Goal: Information Seeking & Learning: Learn about a topic

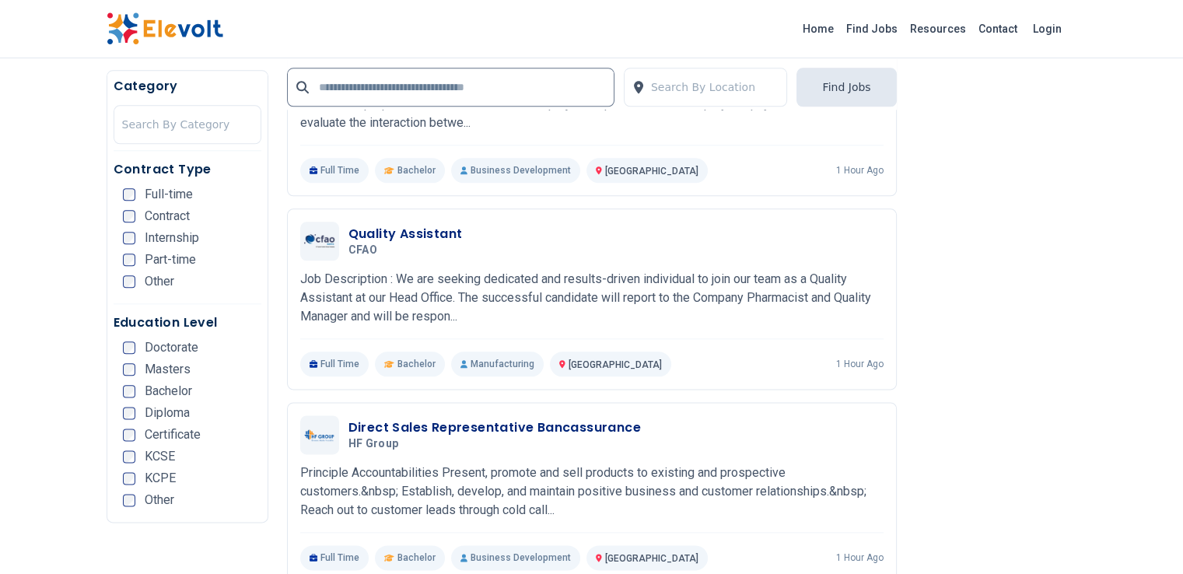
scroll to position [1866, 0]
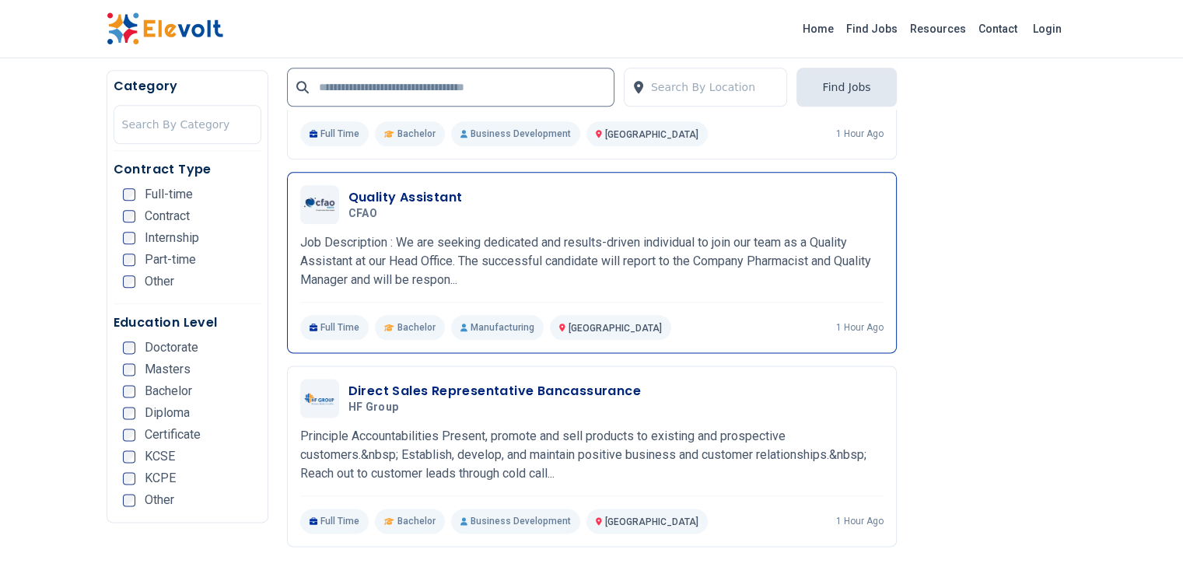
click at [480, 233] on p "Job Description : We are seeking dedicated and results-driven individual to joi…" at bounding box center [591, 261] width 583 height 56
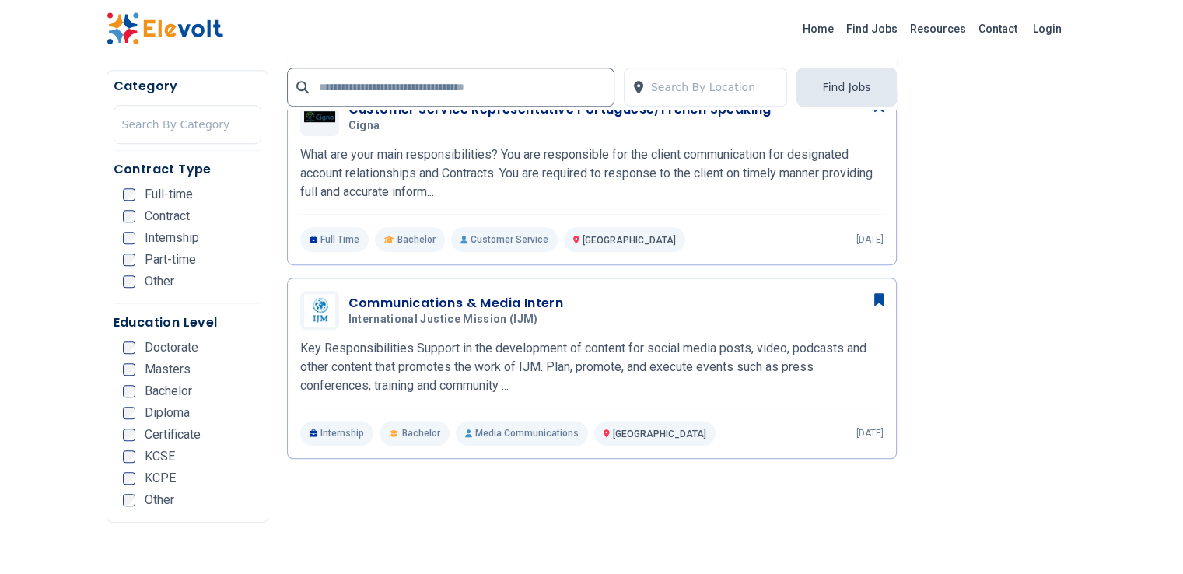
scroll to position [911, 0]
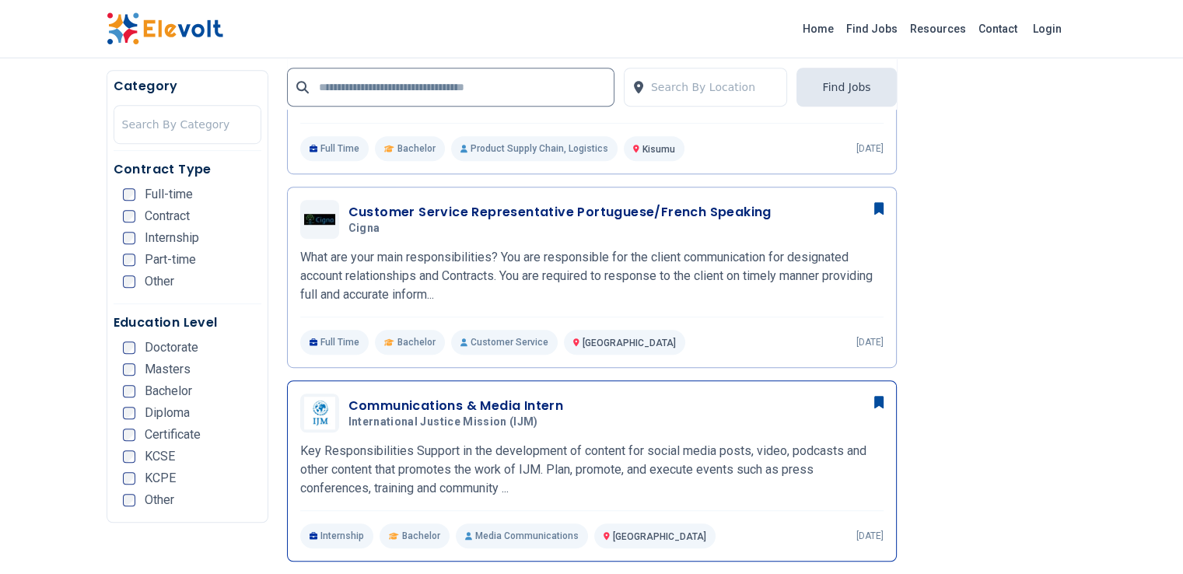
click at [486, 411] on div "Communications & Media Intern International Justice Mission (IJM) 09/26/2025 10…" at bounding box center [591, 470] width 583 height 155
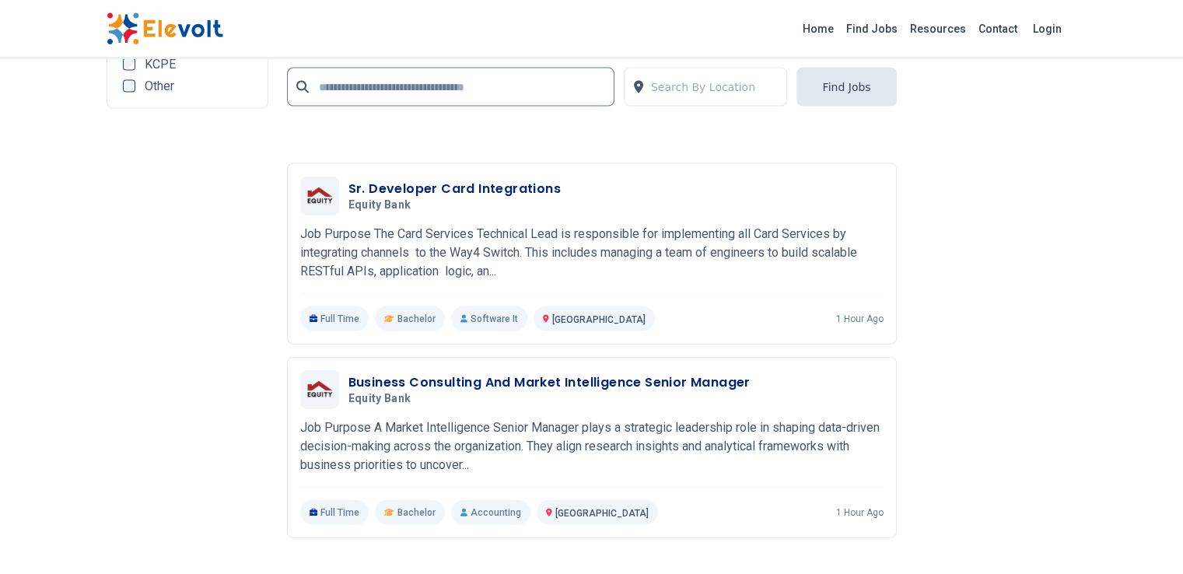
scroll to position [3607, 0]
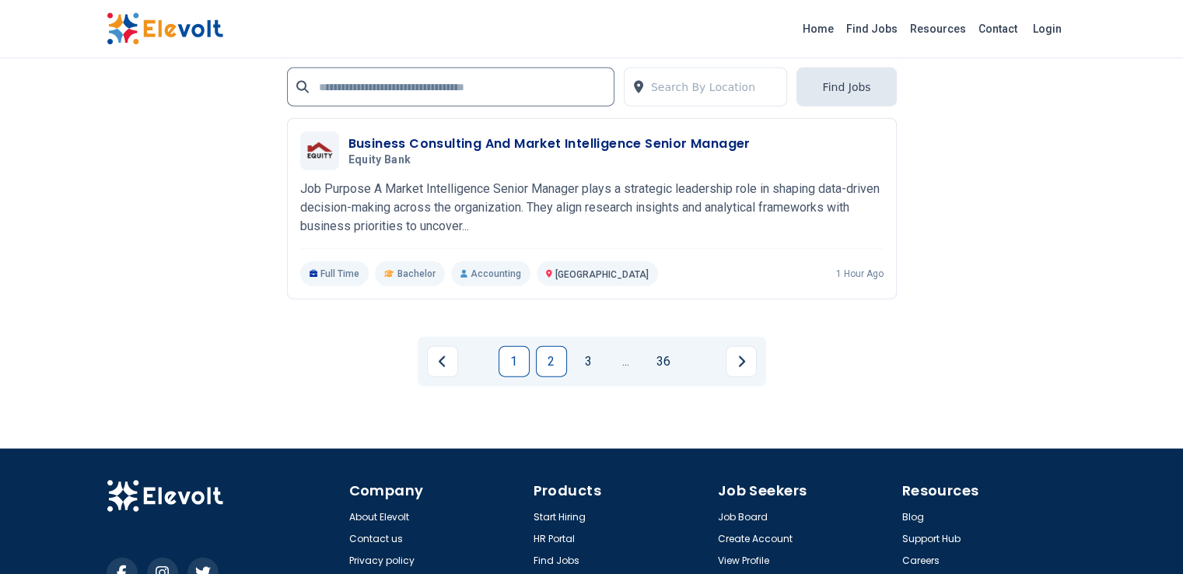
click at [554, 346] on link "2" at bounding box center [551, 361] width 31 height 31
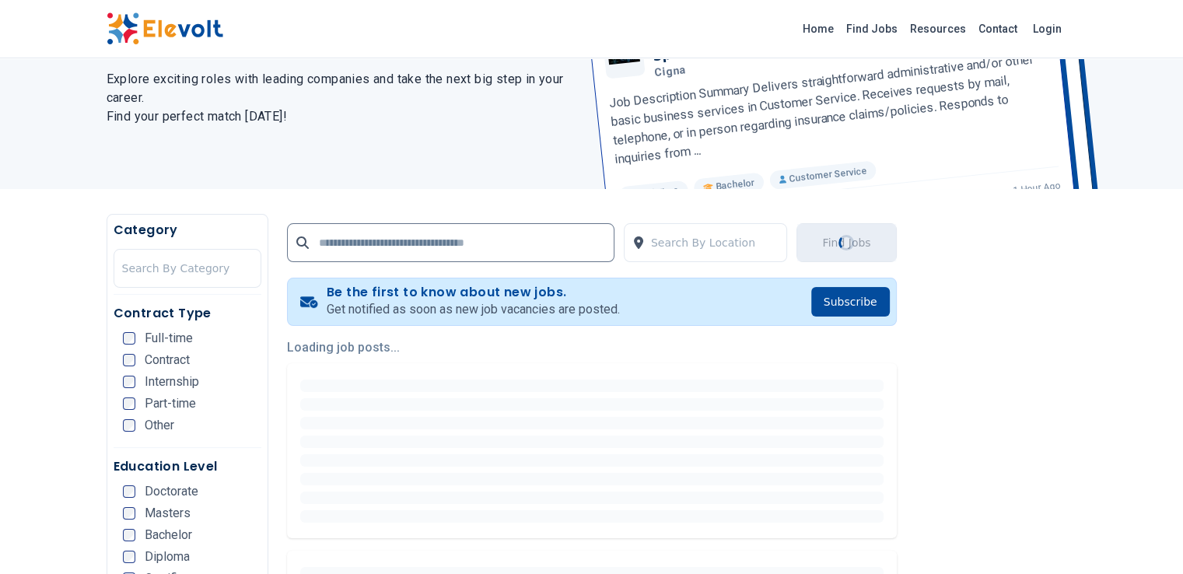
scroll to position [207, 0]
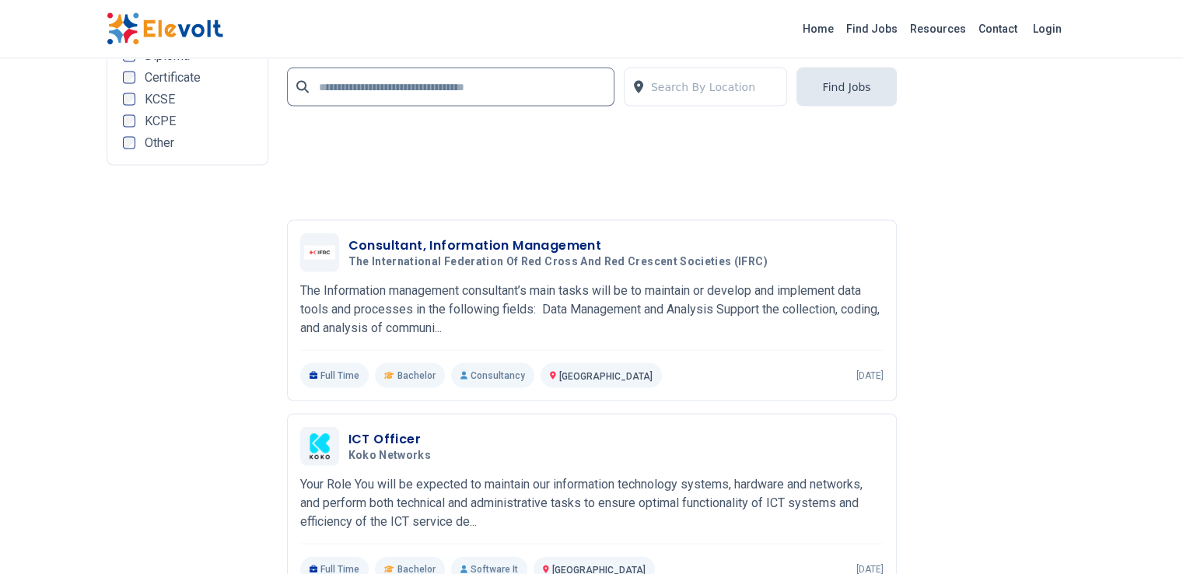
scroll to position [3422, 0]
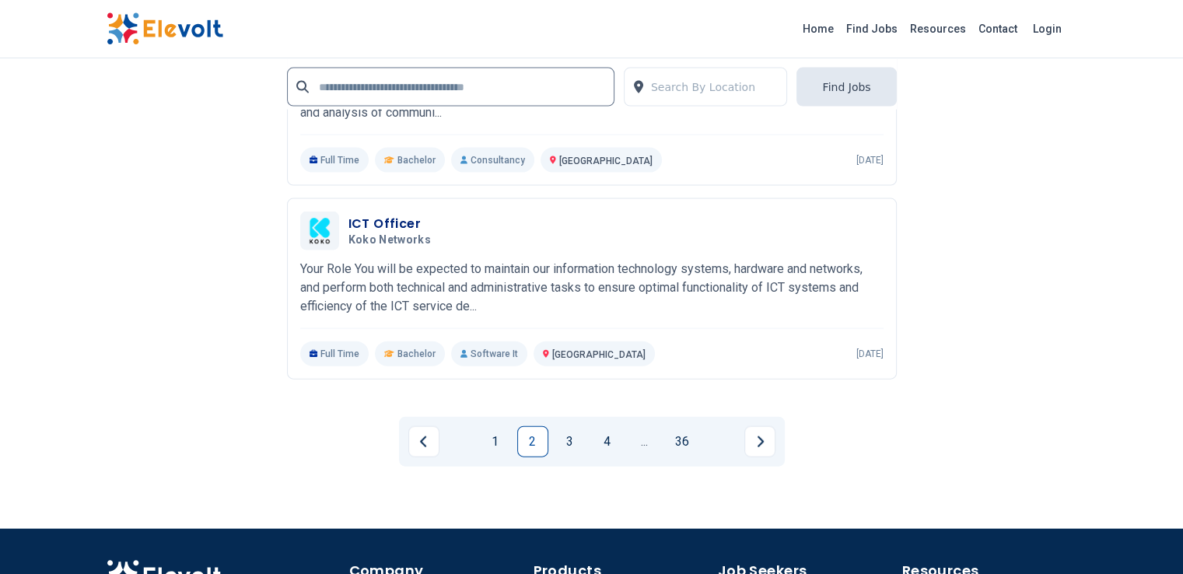
click at [561, 426] on link "3" at bounding box center [569, 441] width 31 height 31
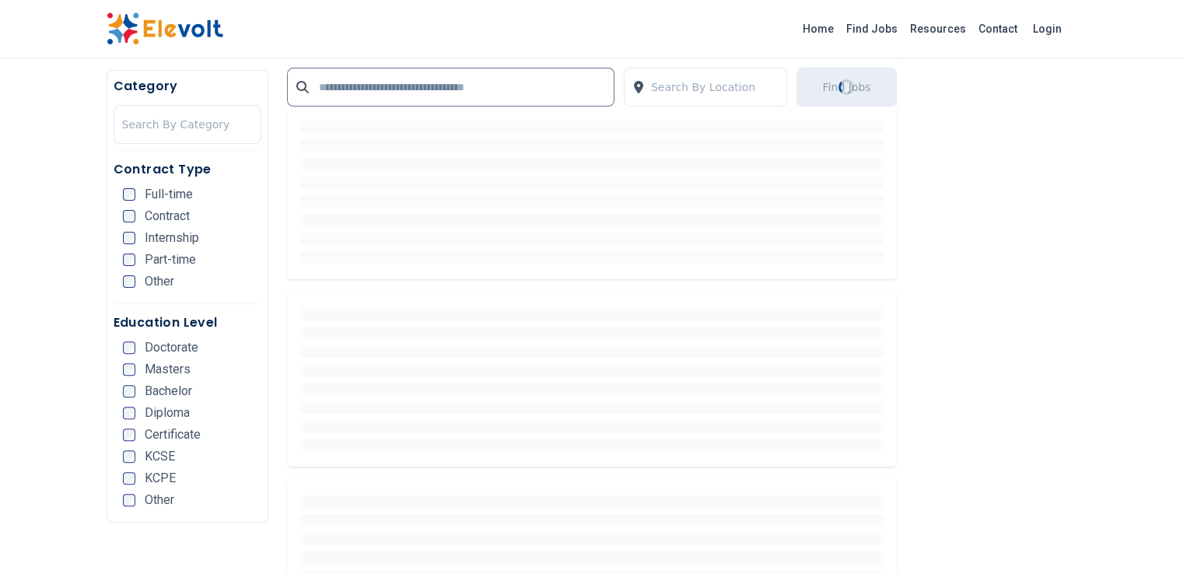
scroll to position [414, 0]
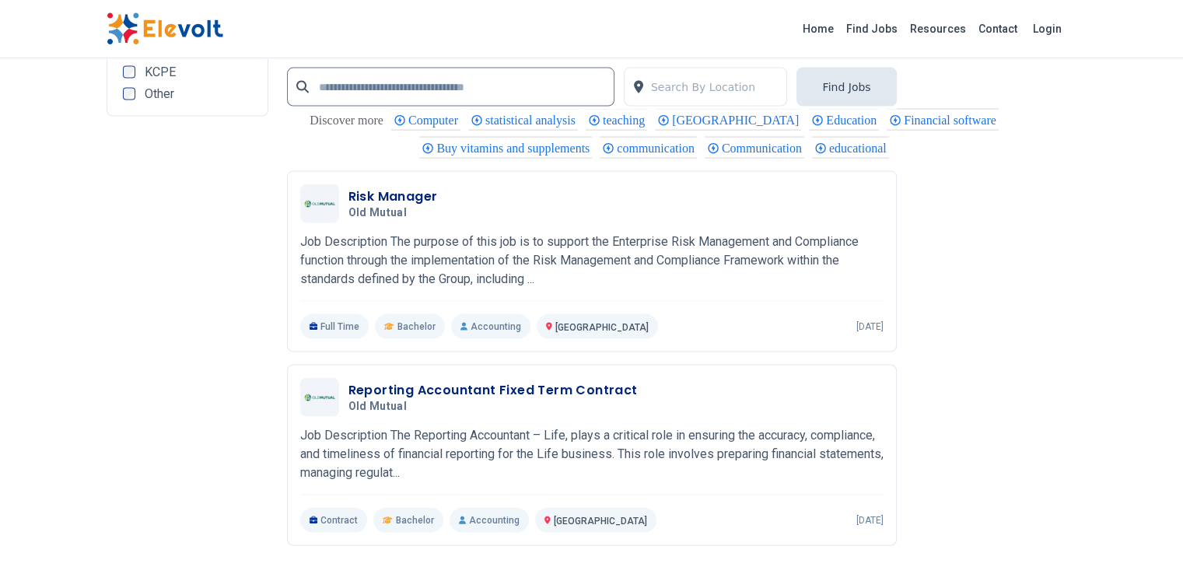
scroll to position [3214, 0]
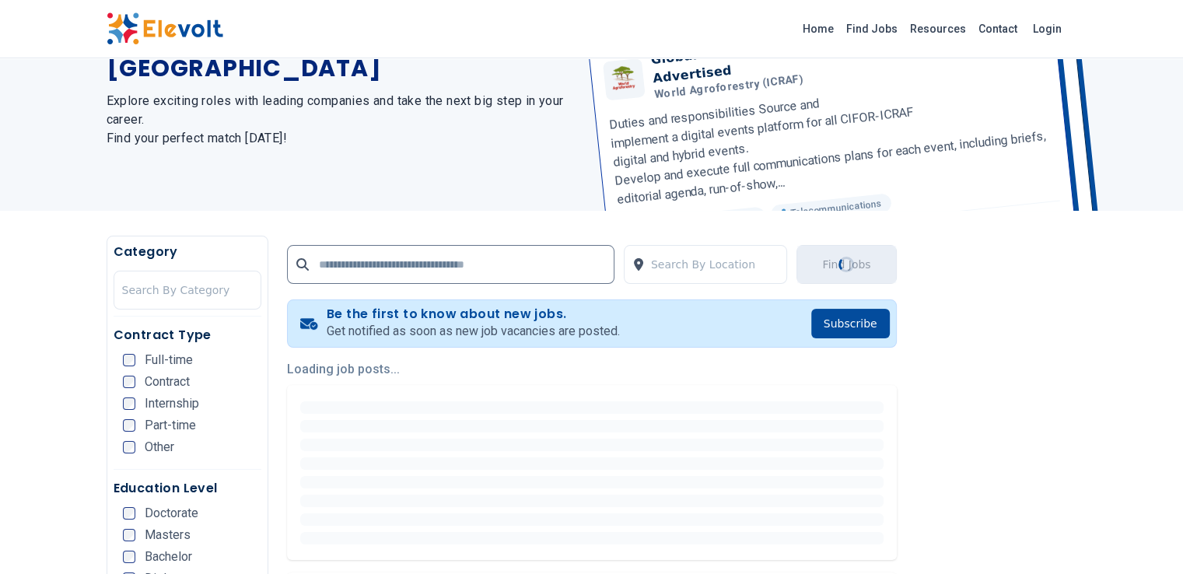
scroll to position [311, 0]
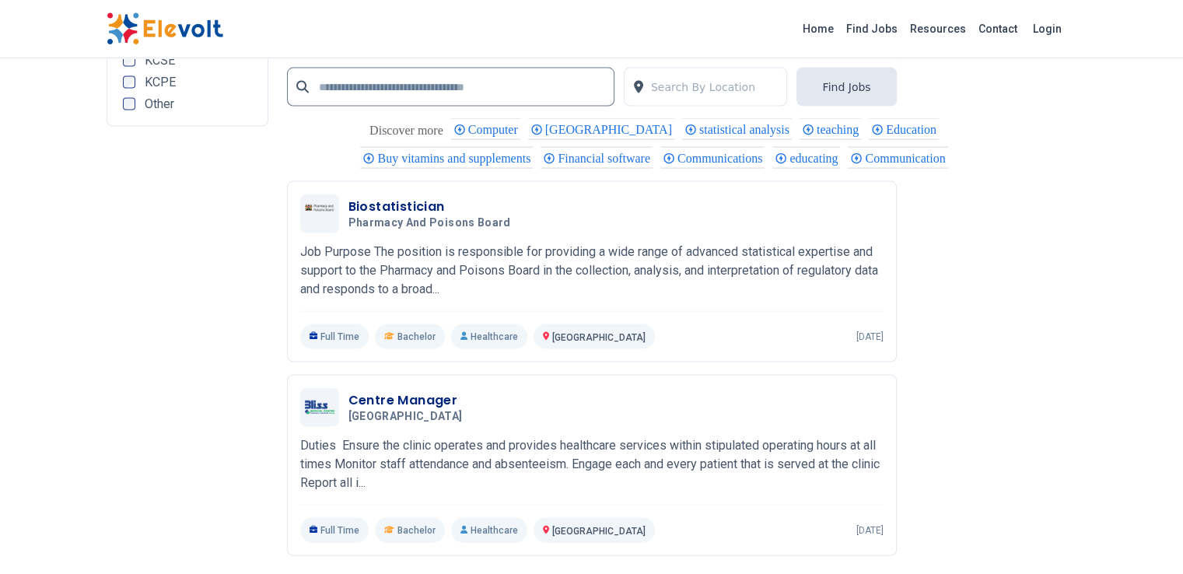
scroll to position [3214, 0]
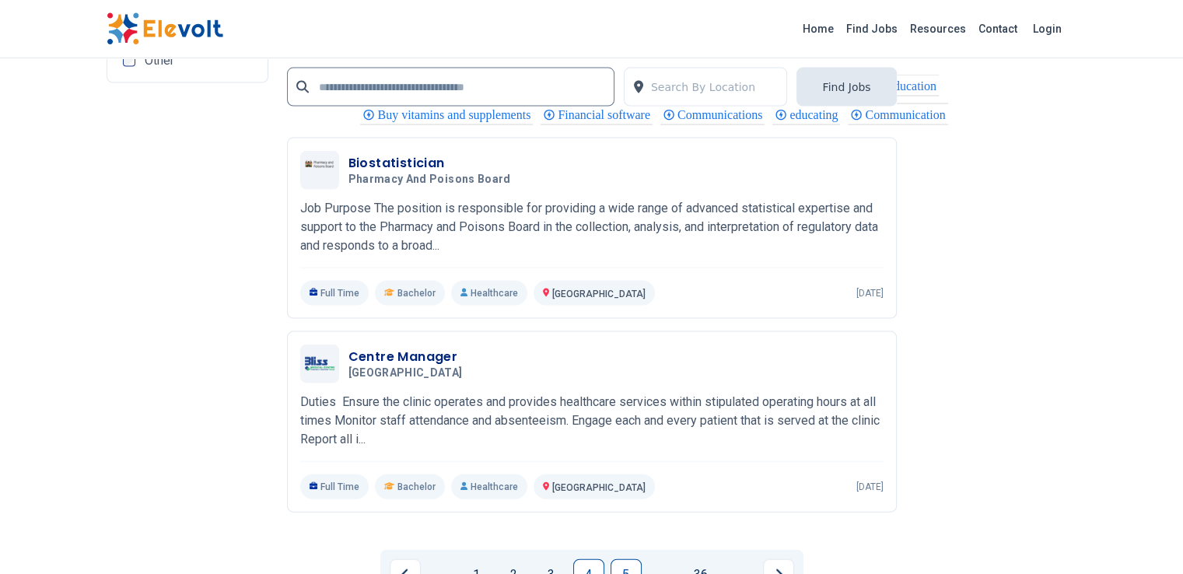
click at [638, 559] on link "5" at bounding box center [625, 574] width 31 height 31
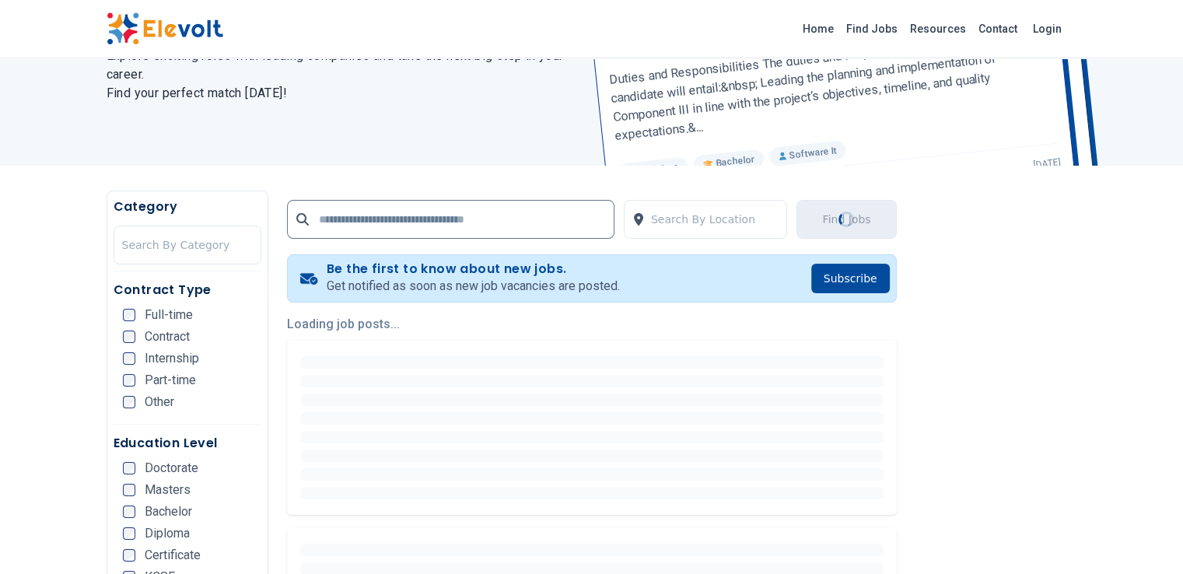
scroll to position [207, 0]
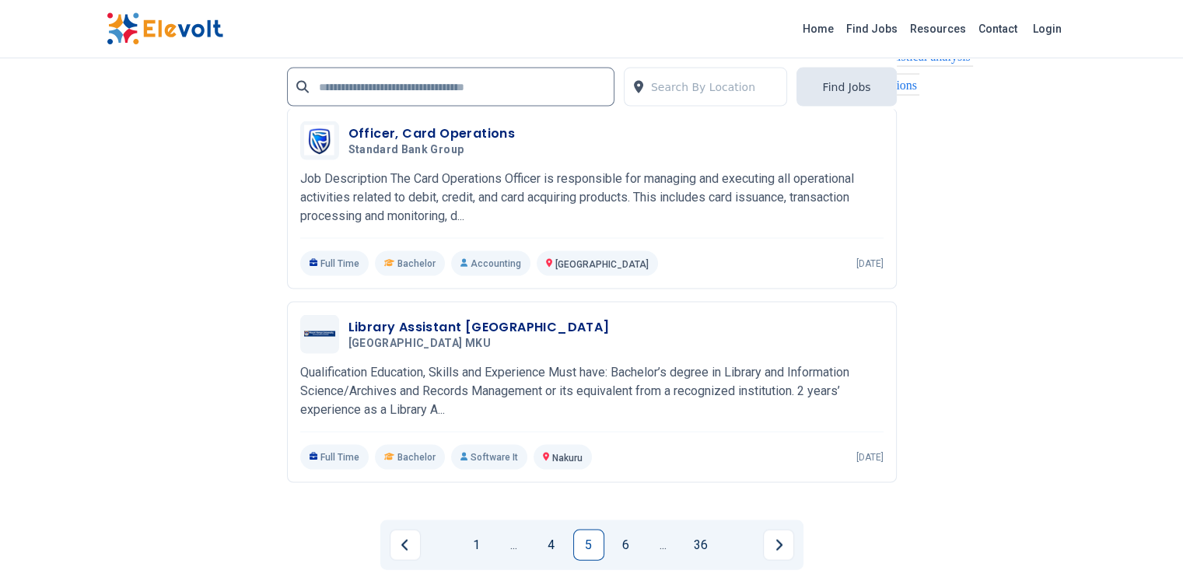
scroll to position [3214, 0]
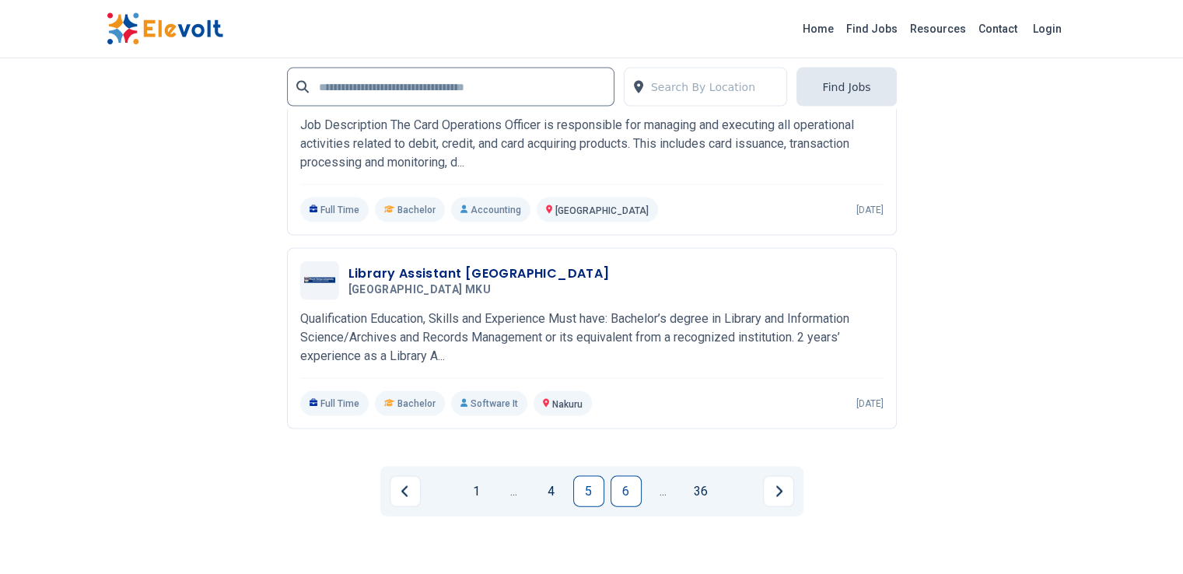
click at [622, 476] on link "6" at bounding box center [625, 491] width 31 height 31
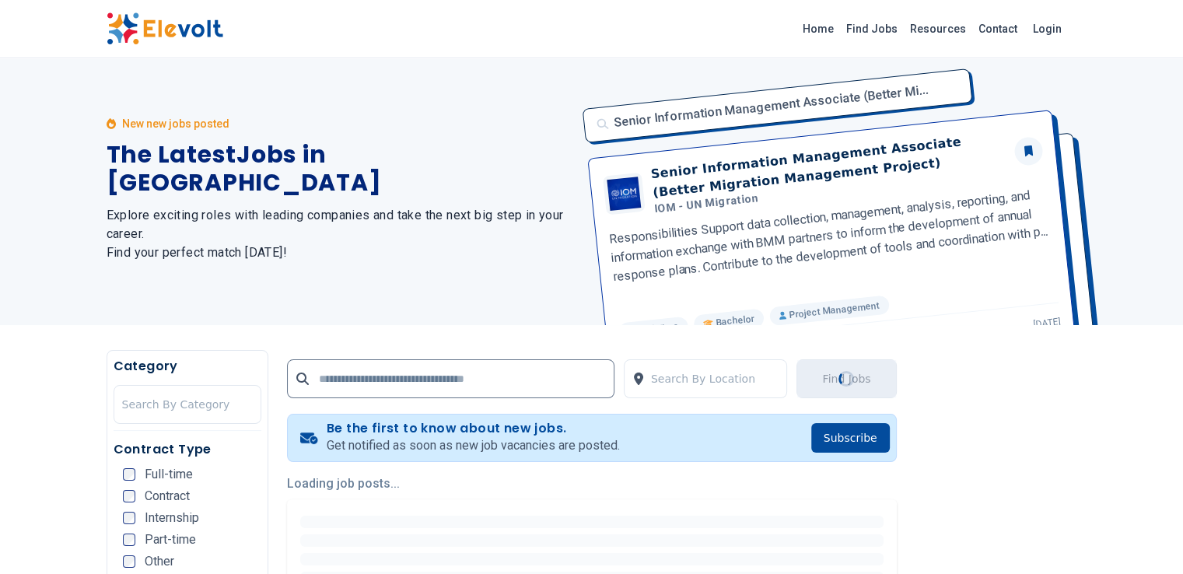
scroll to position [0, 0]
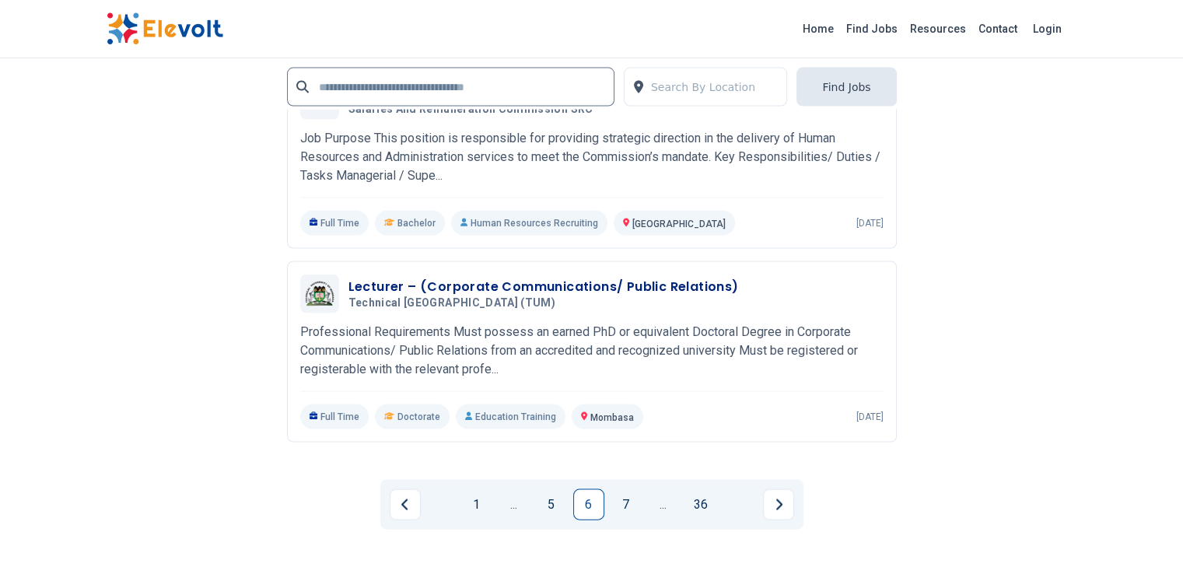
scroll to position [3317, 0]
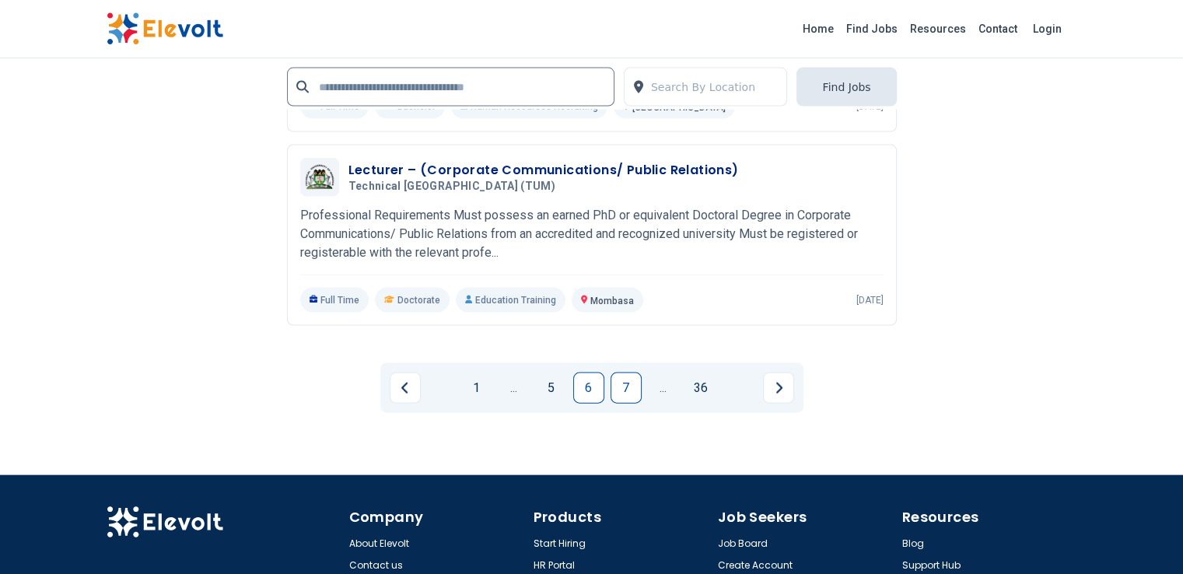
click at [618, 372] on link "7" at bounding box center [625, 387] width 31 height 31
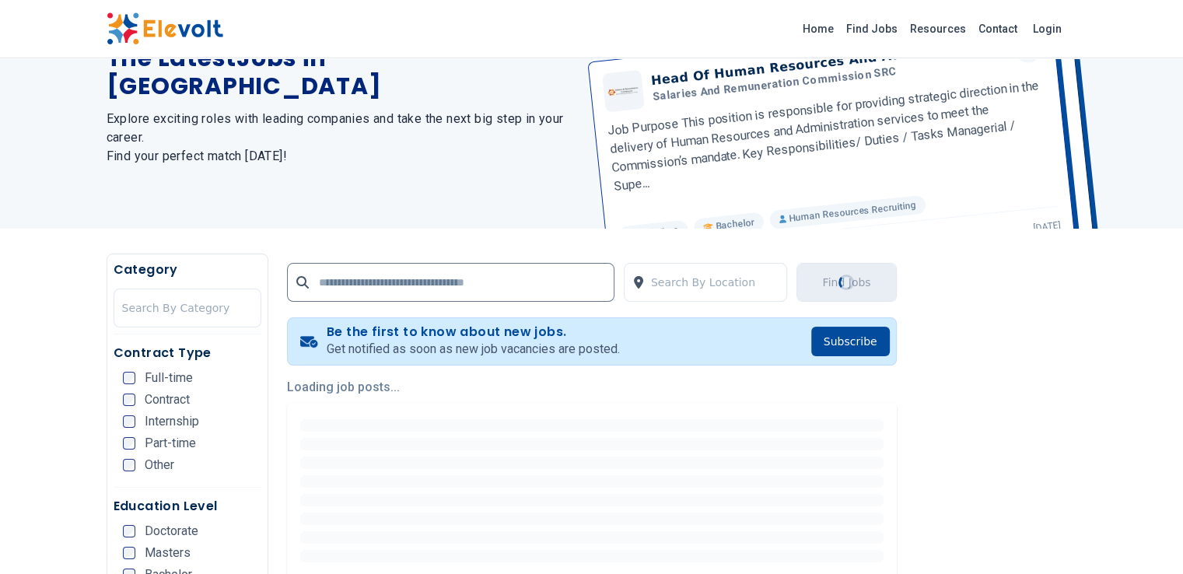
scroll to position [201, 0]
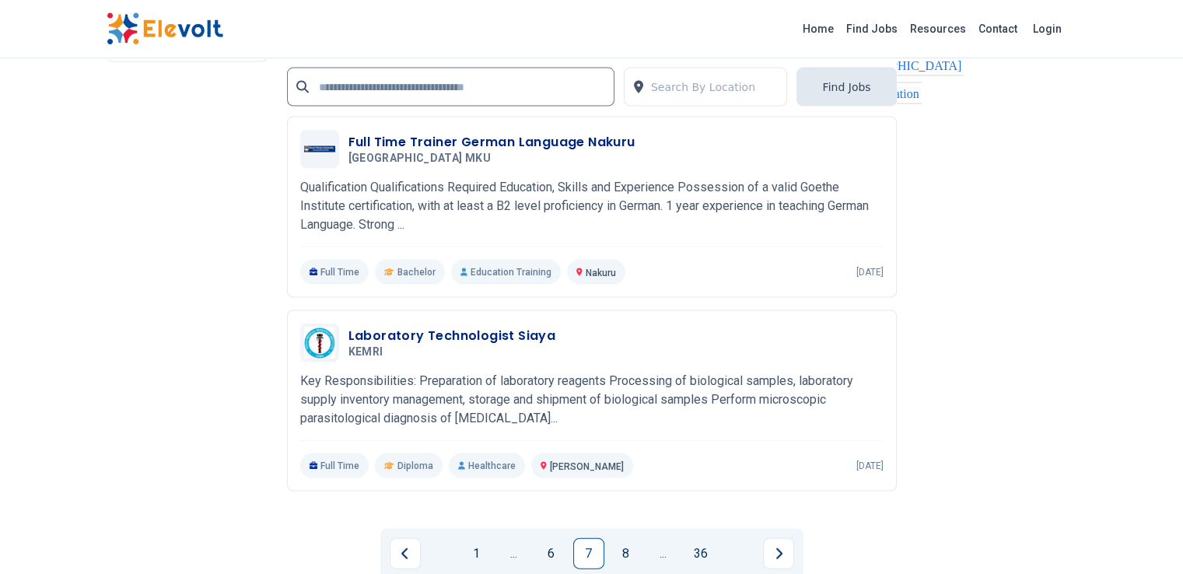
scroll to position [3214, 0]
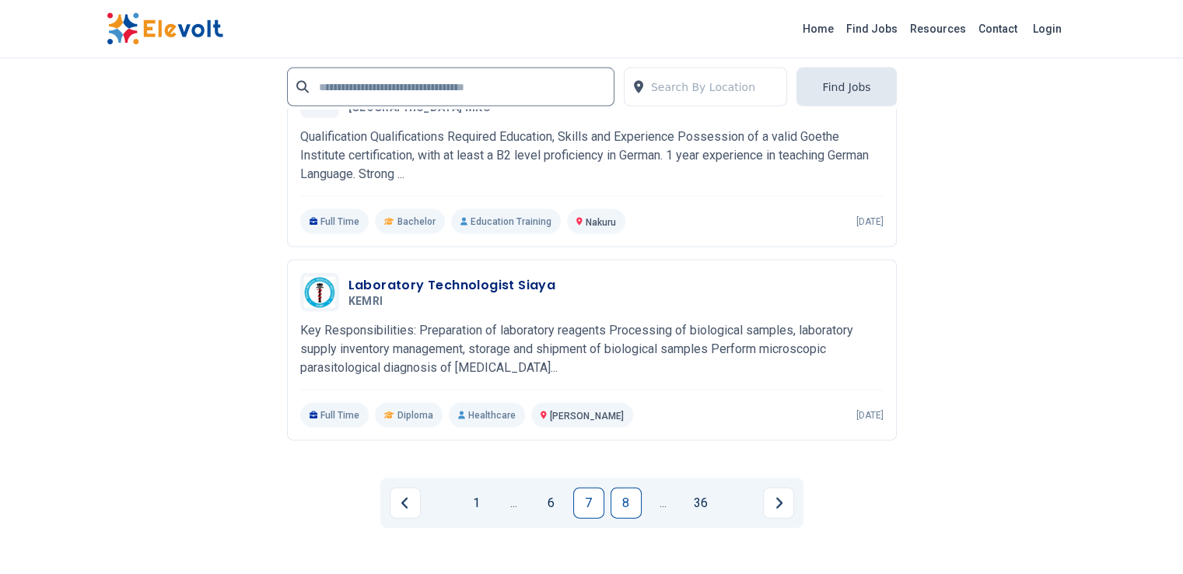
click at [626, 488] on link "8" at bounding box center [625, 503] width 31 height 31
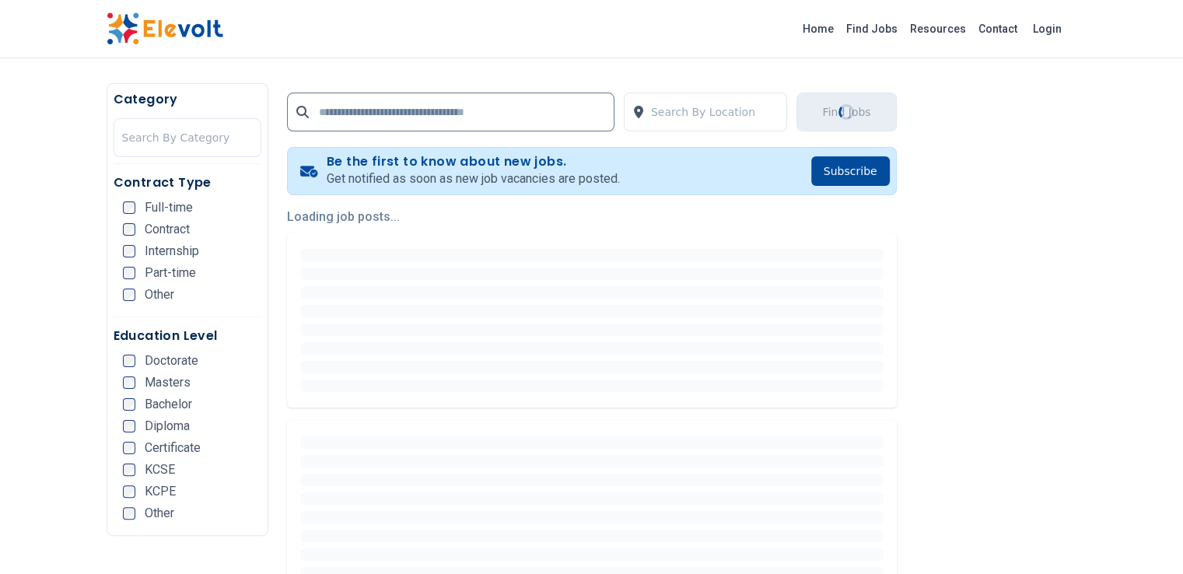
scroll to position [311, 0]
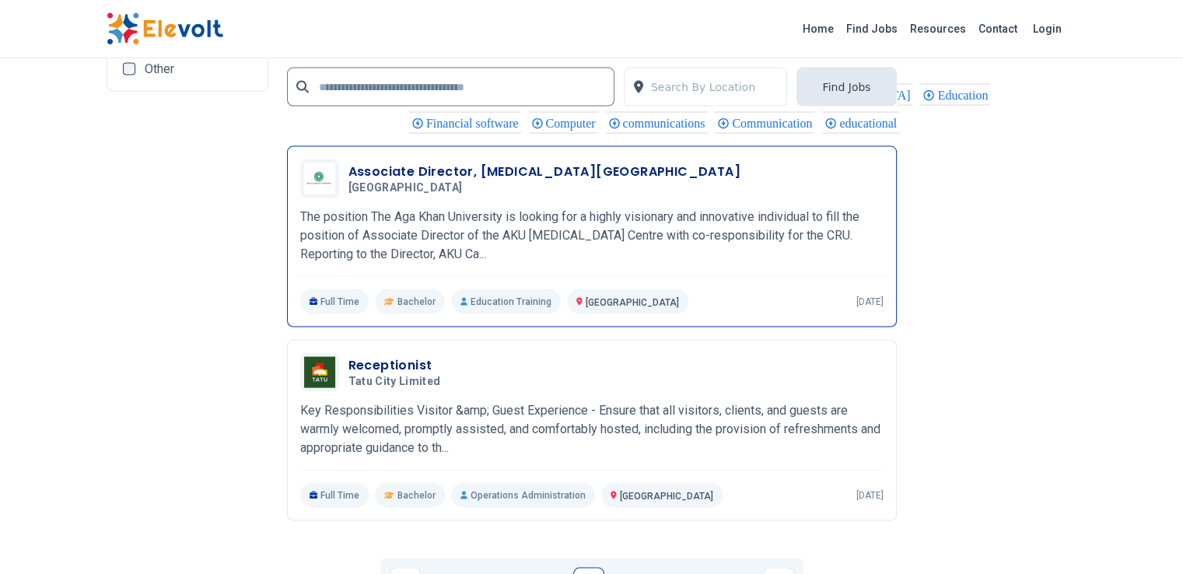
scroll to position [3111, 0]
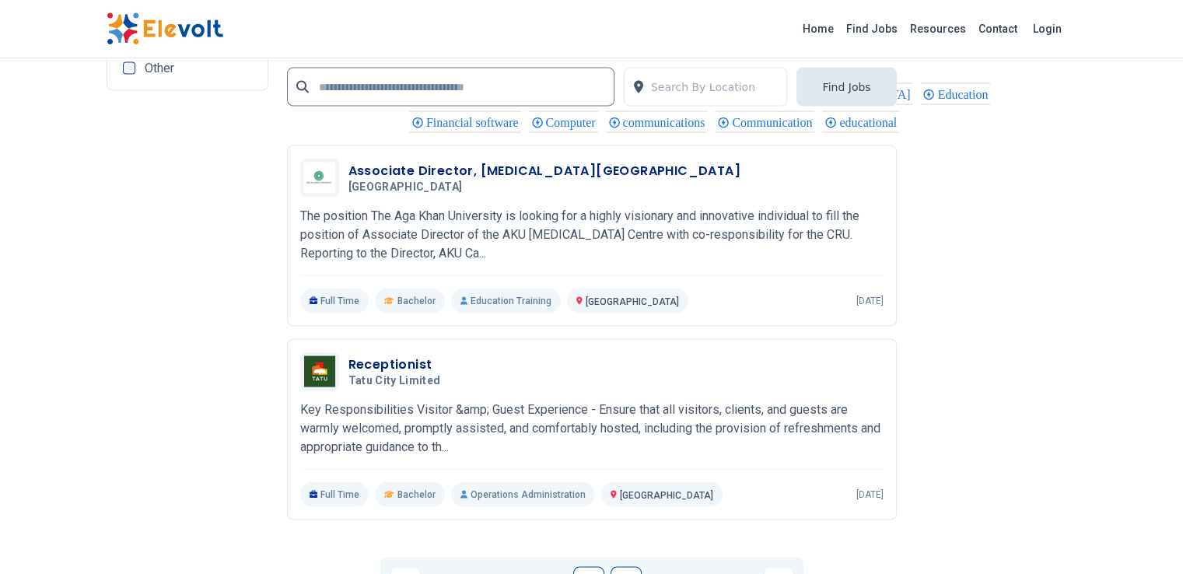
click at [637, 567] on link "9" at bounding box center [625, 582] width 31 height 31
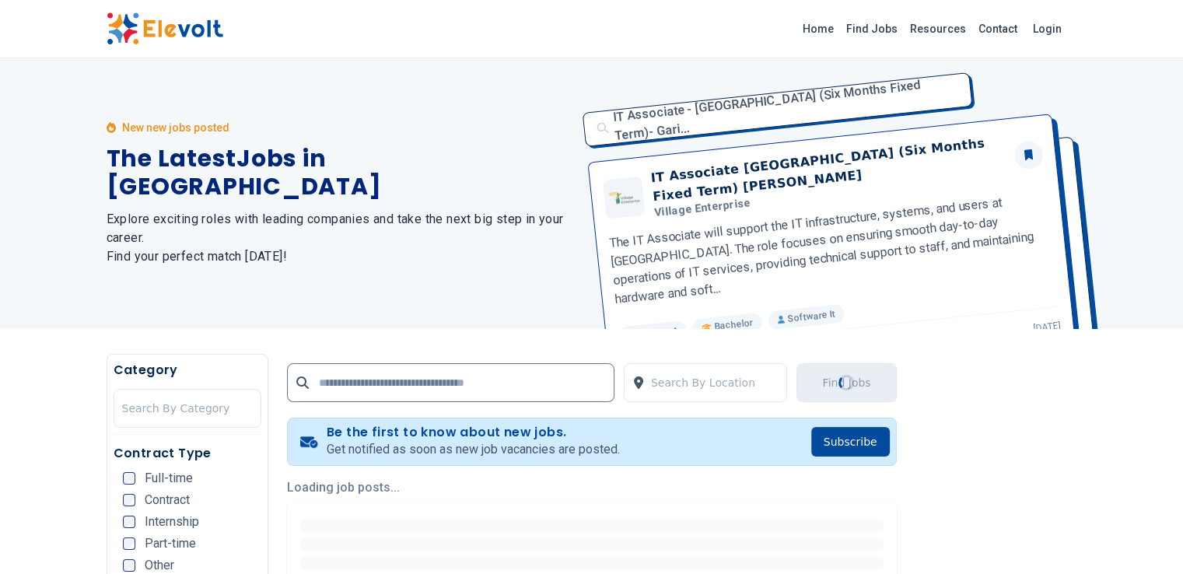
scroll to position [0, 0]
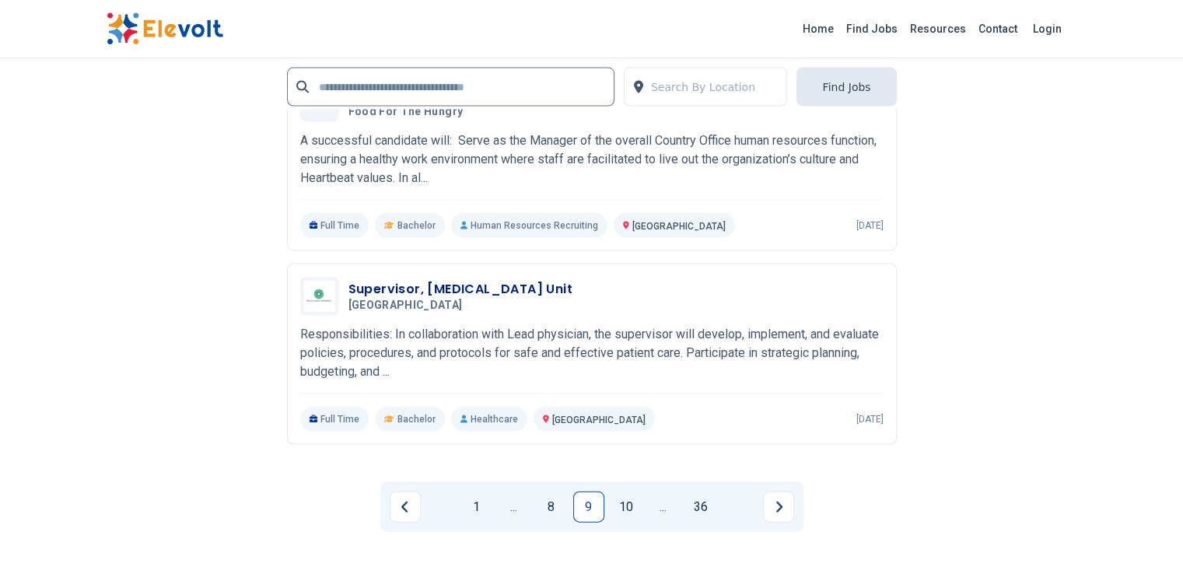
scroll to position [3214, 0]
